Goal: Register for event/course

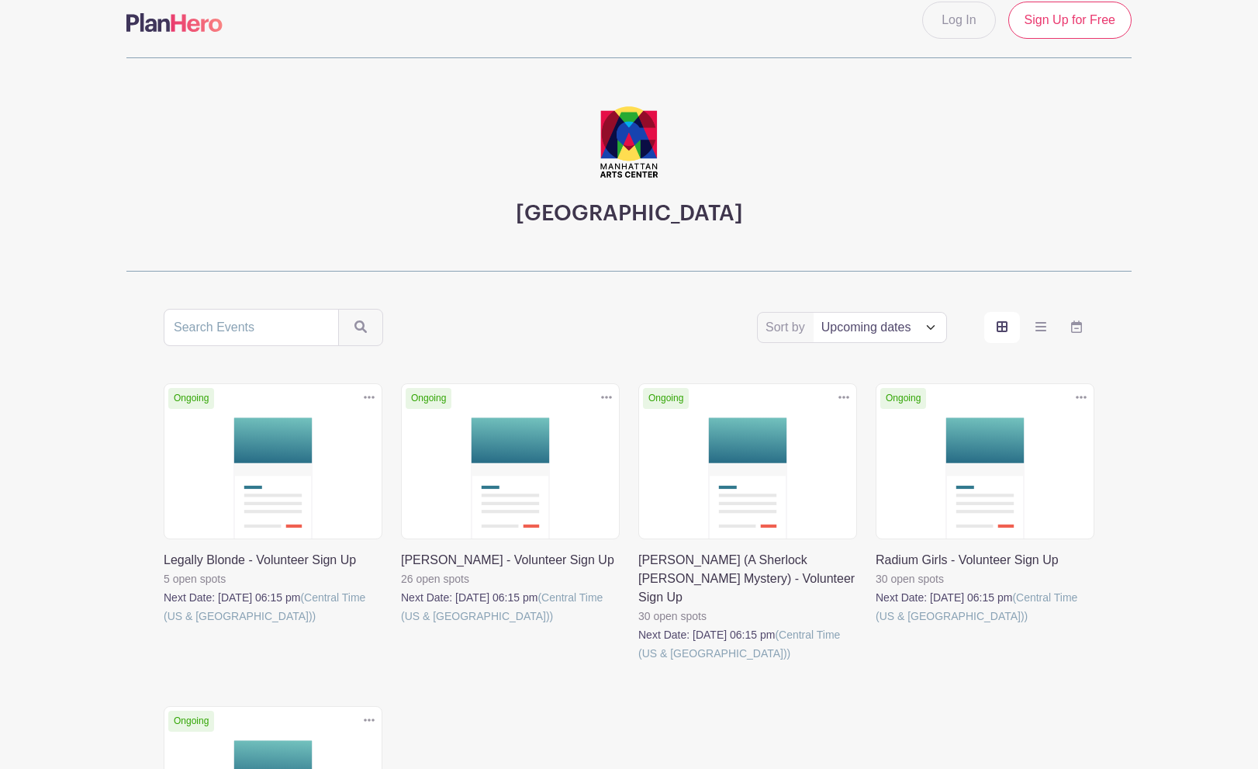
scroll to position [26, 0]
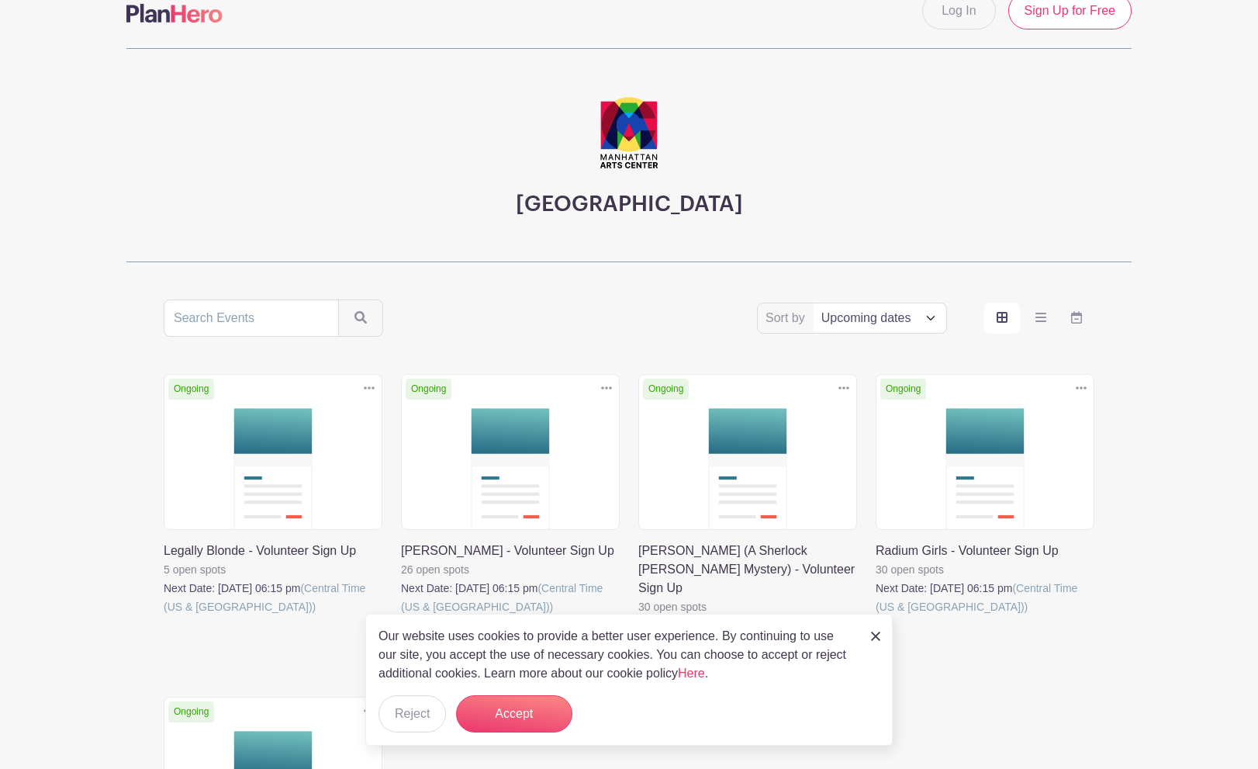
click at [164, 616] on link at bounding box center [164, 616] width 0 height 0
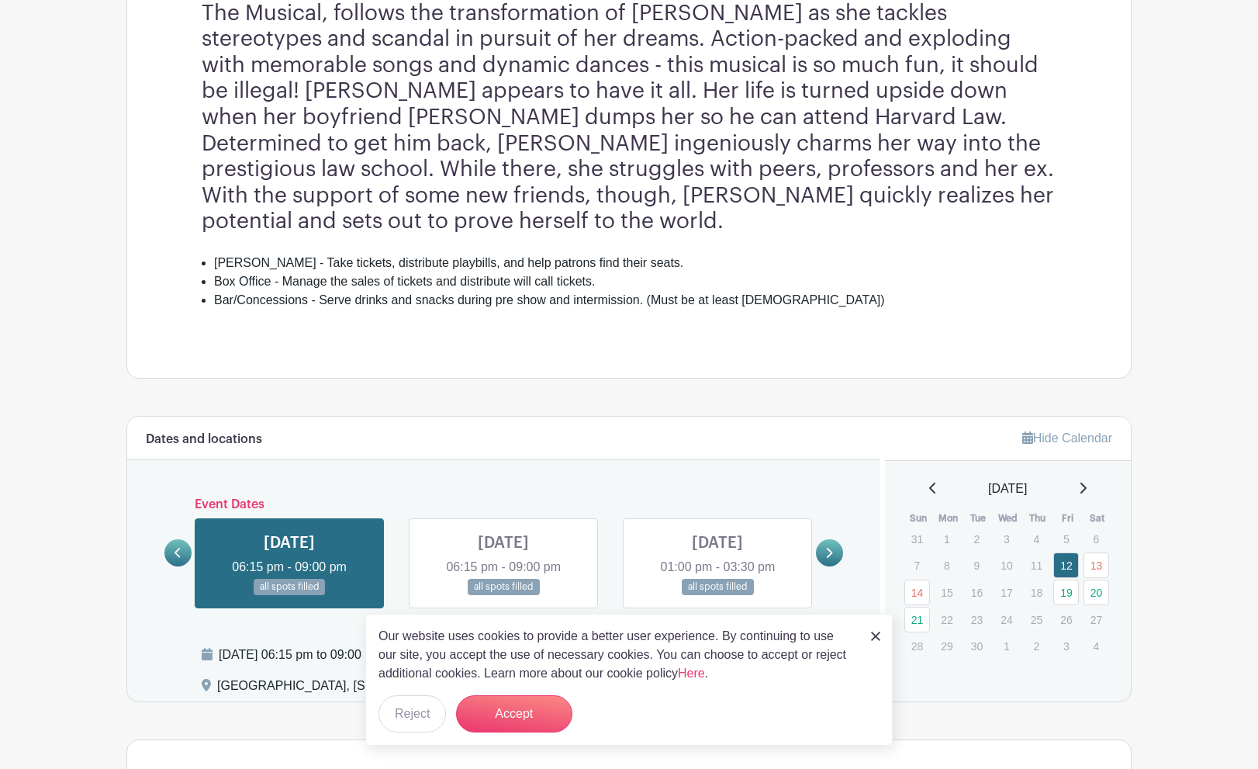
scroll to position [613, 0]
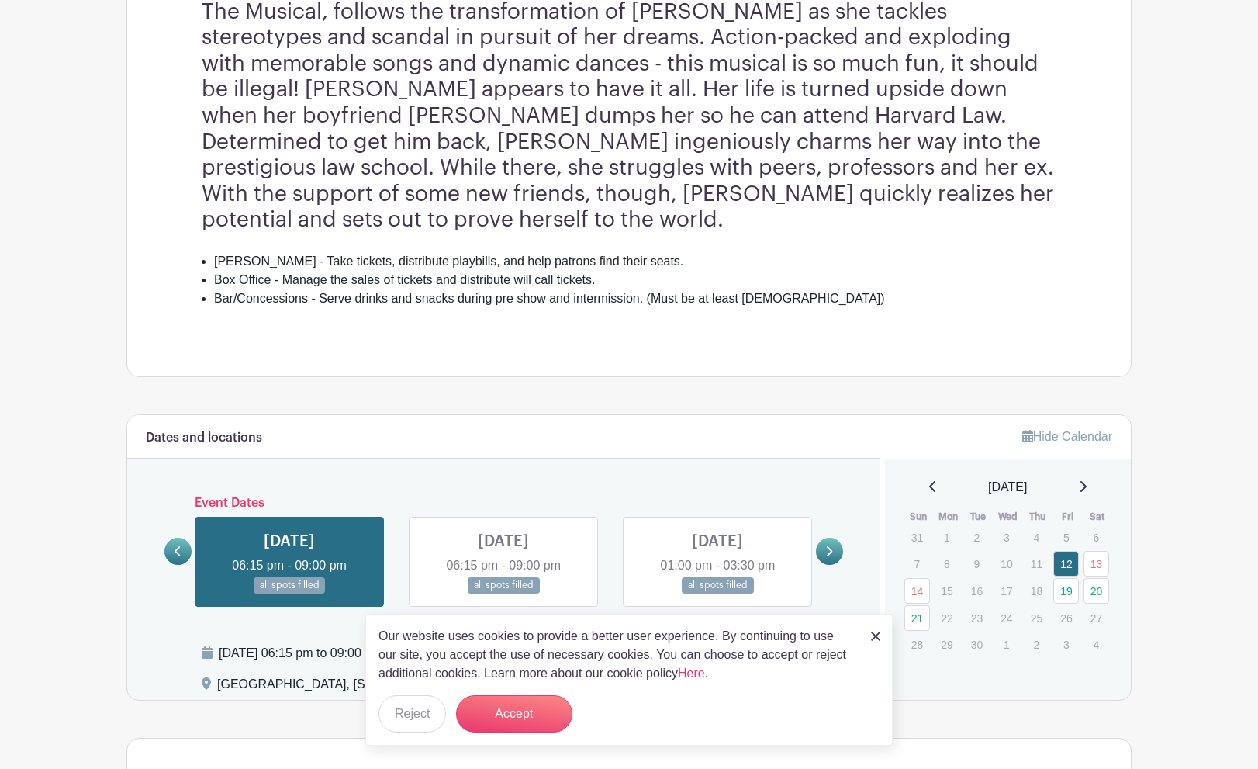
click at [835, 537] on link at bounding box center [829, 550] width 27 height 27
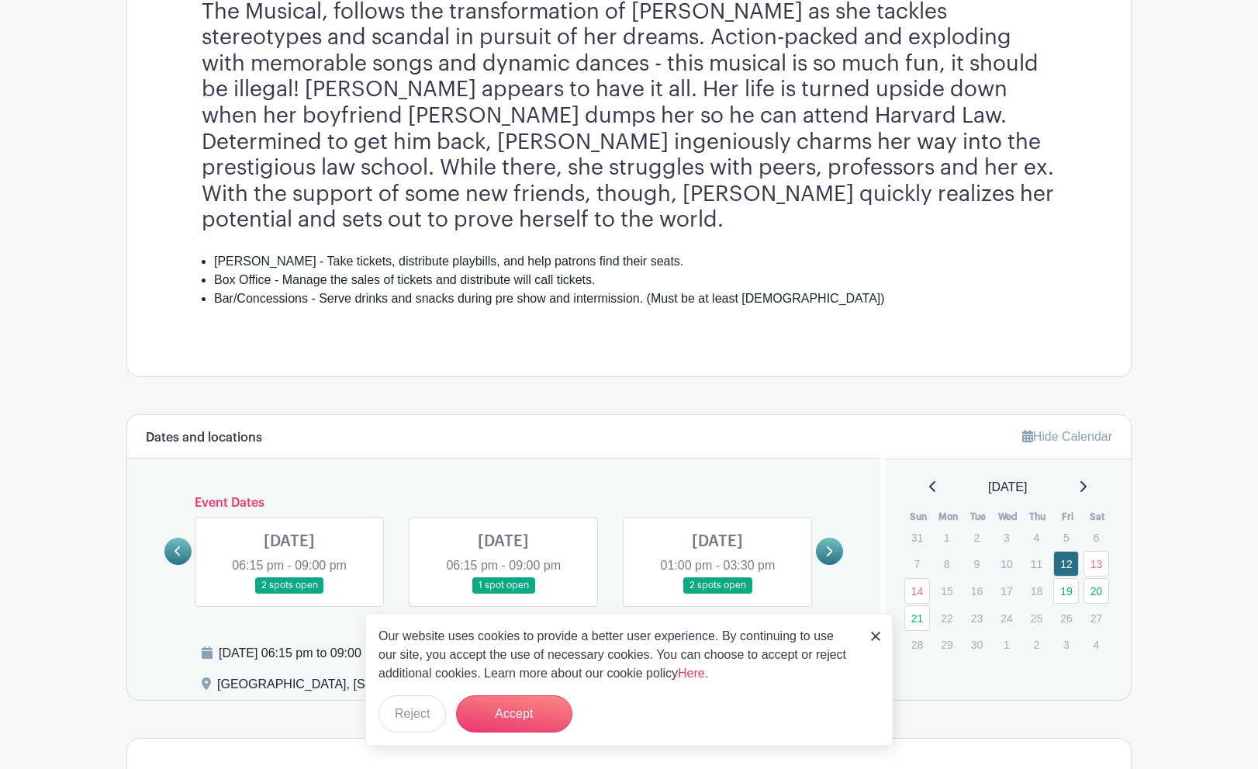
click at [289, 593] on link at bounding box center [289, 593] width 0 height 0
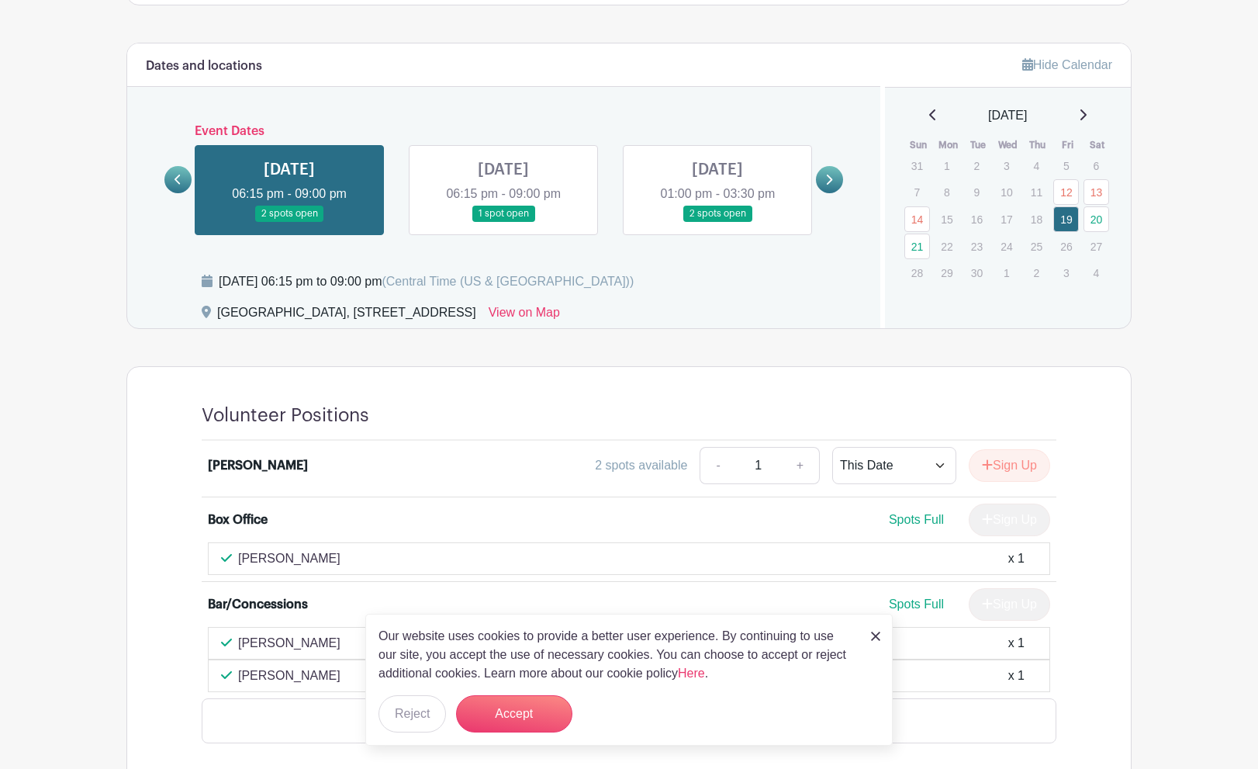
scroll to position [1024, 0]
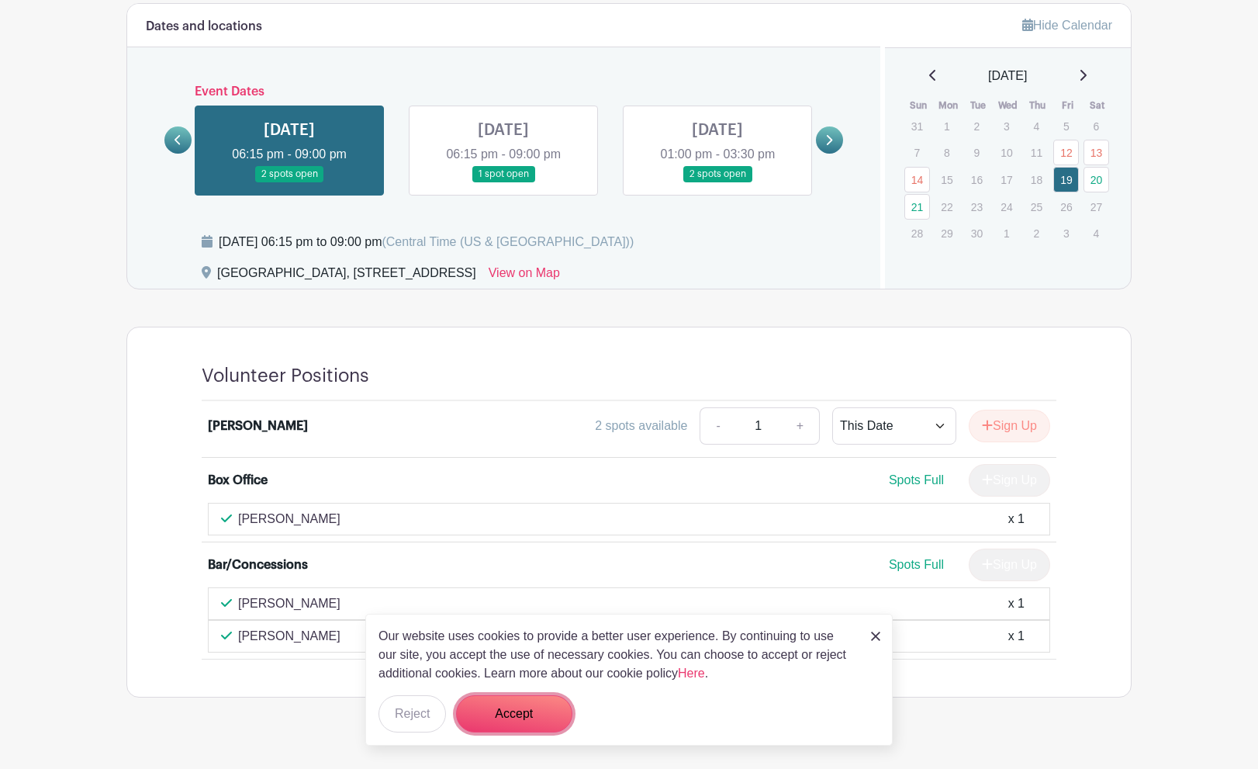
drag, startPoint x: 516, startPoint y: 709, endPoint x: 548, endPoint y: 639, distance: 76.4
click at [517, 709] on button "Accept" at bounding box center [514, 713] width 116 height 37
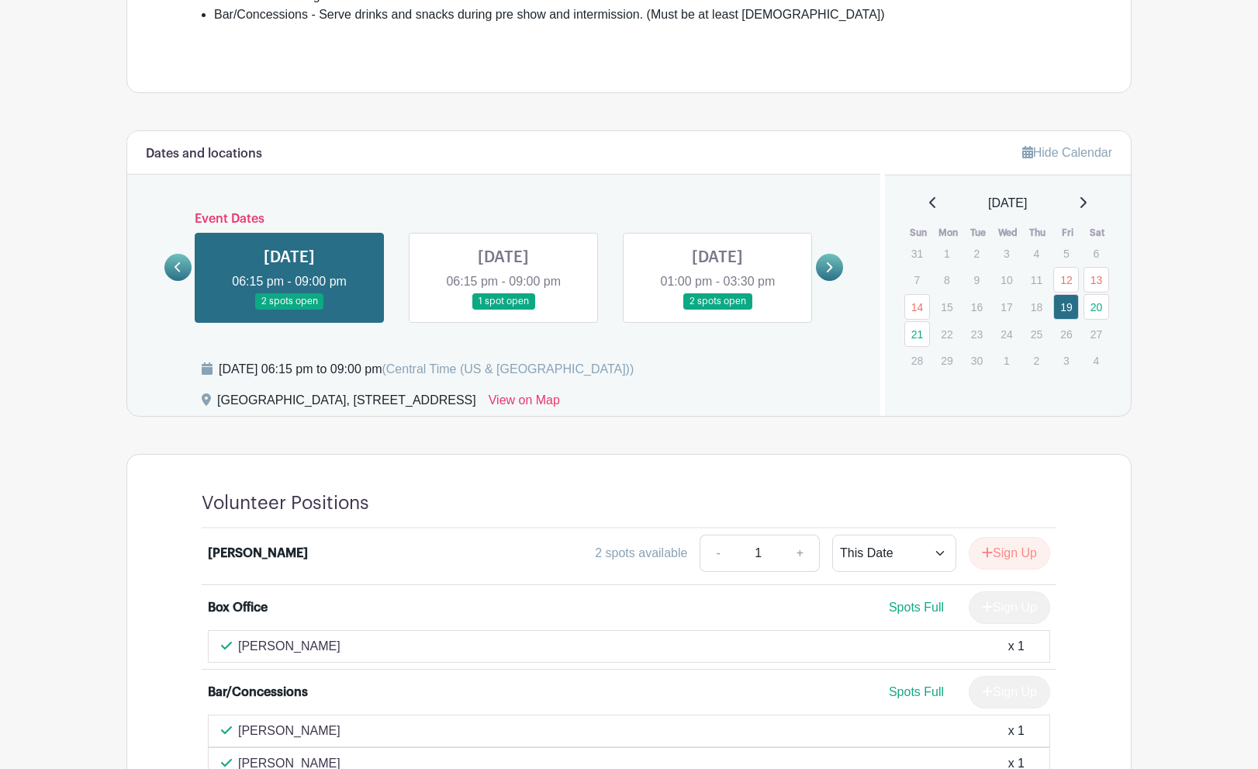
scroll to position [902, 0]
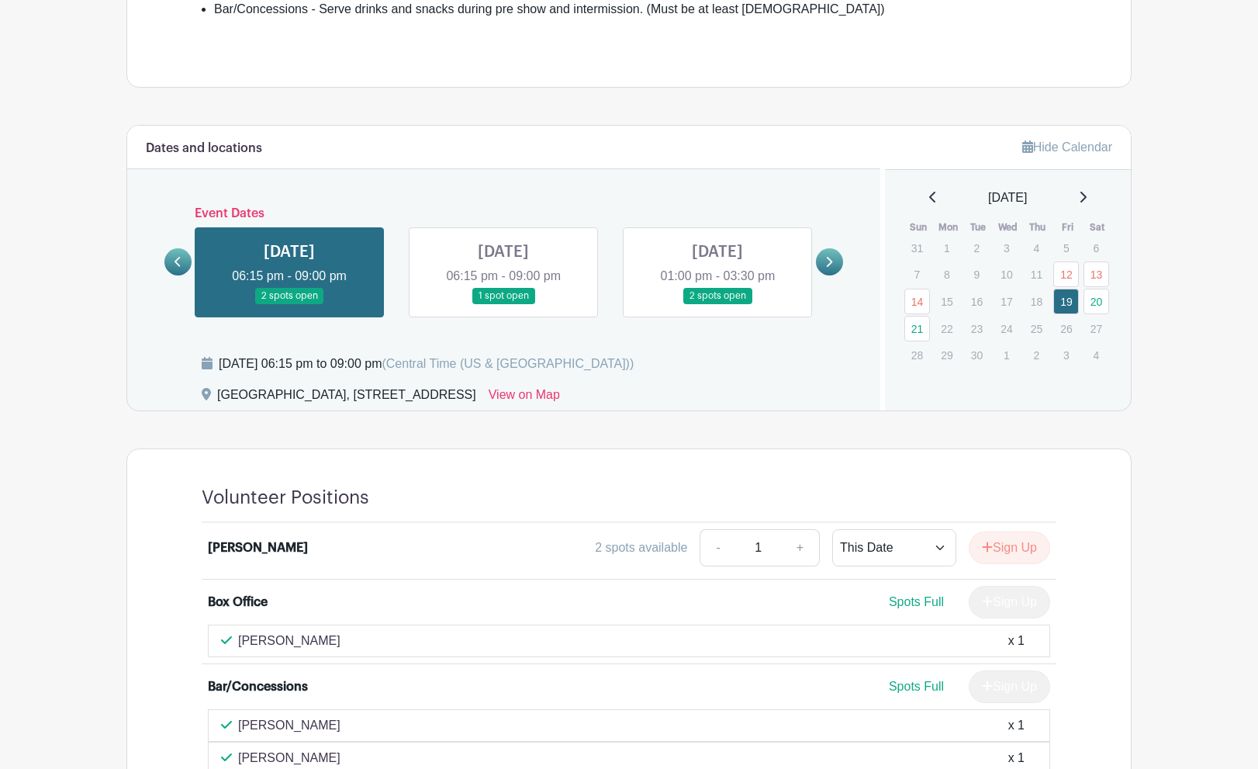
click at [717, 304] on link at bounding box center [717, 304] width 0 height 0
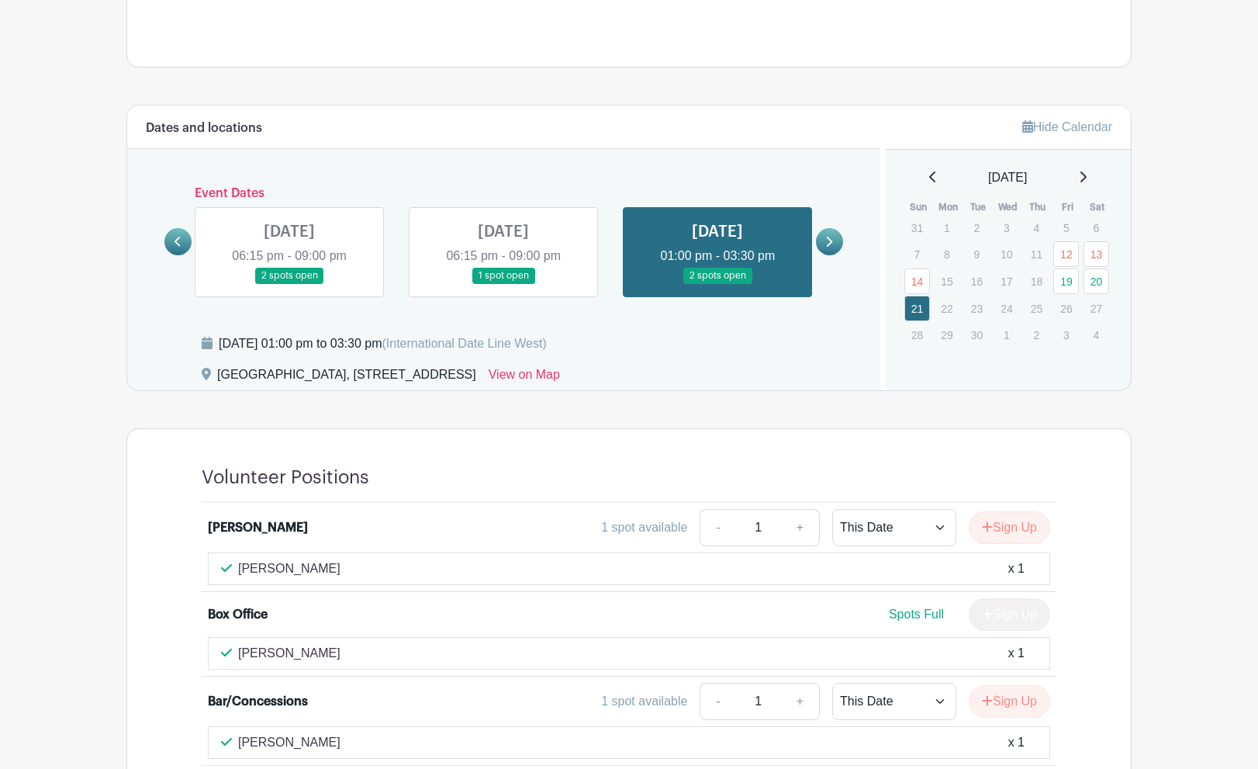
scroll to position [923, 0]
click at [289, 283] on link at bounding box center [289, 283] width 0 height 0
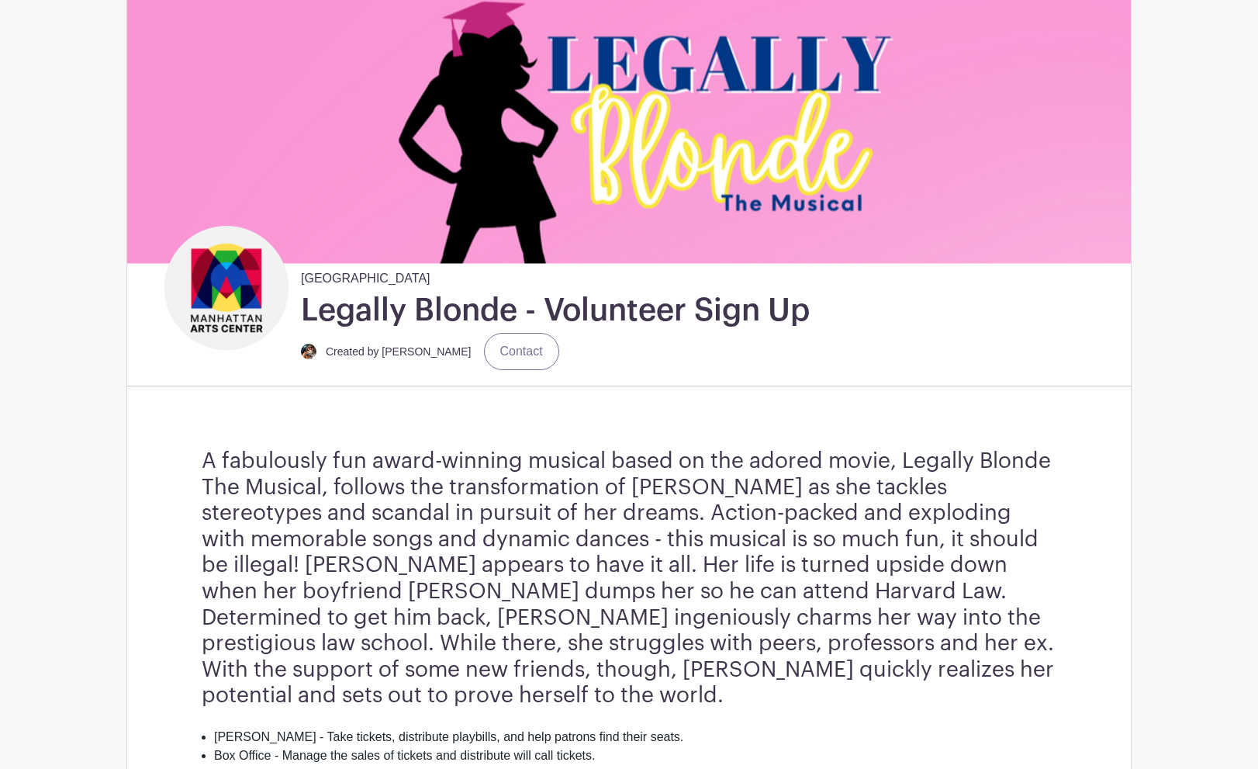
scroll to position [161, 0]
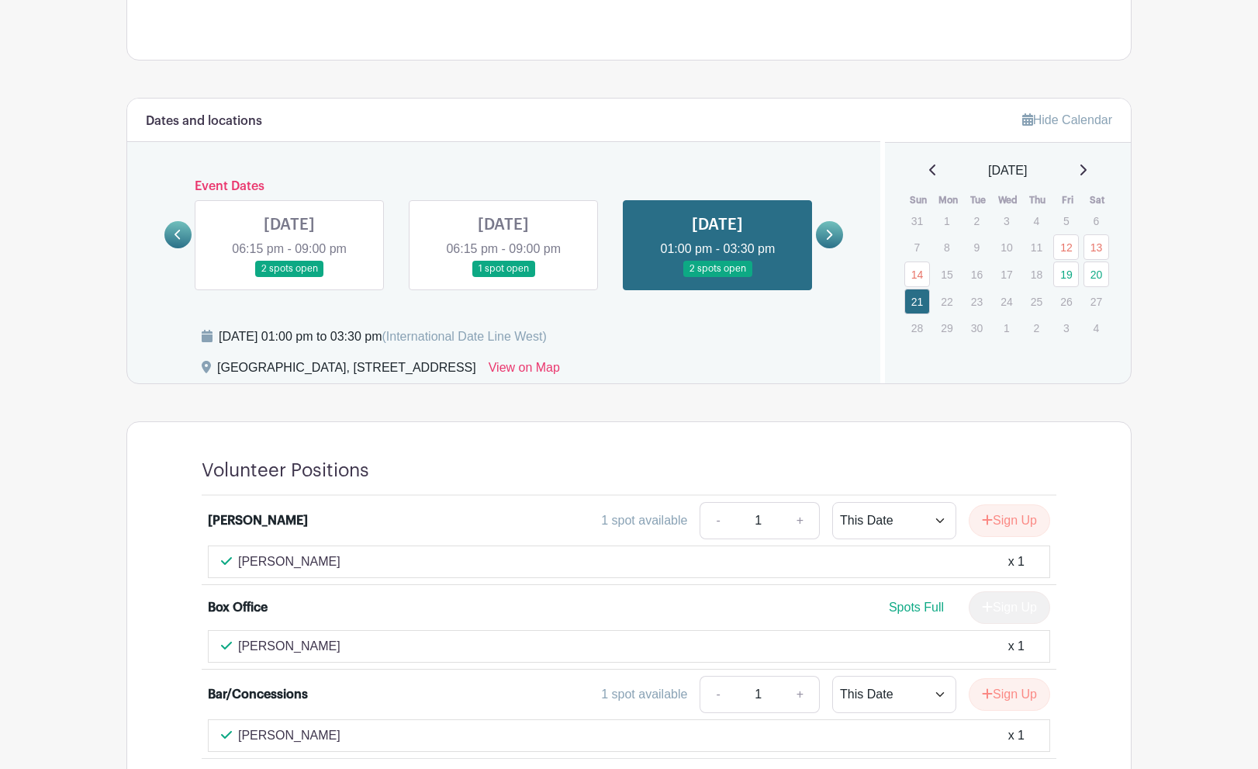
scroll to position [904, 0]
